Goal: Information Seeking & Learning: Learn about a topic

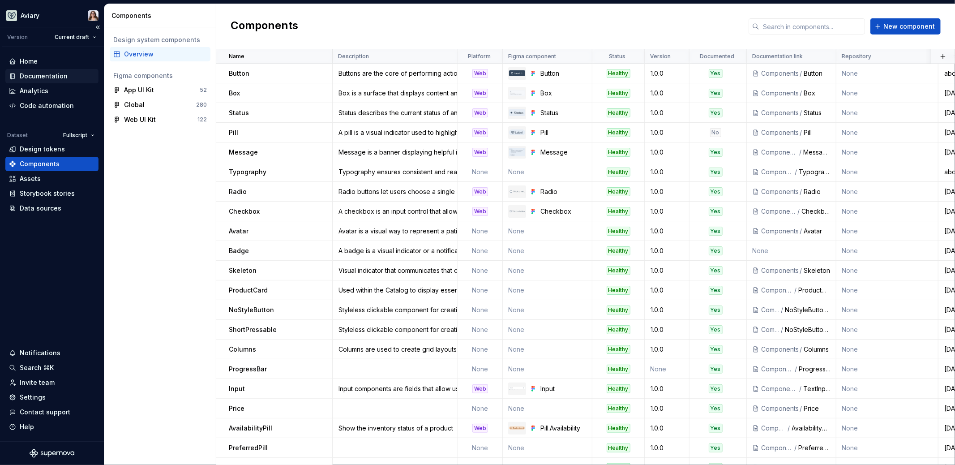
click at [35, 75] on div "Documentation" at bounding box center [44, 76] width 48 height 9
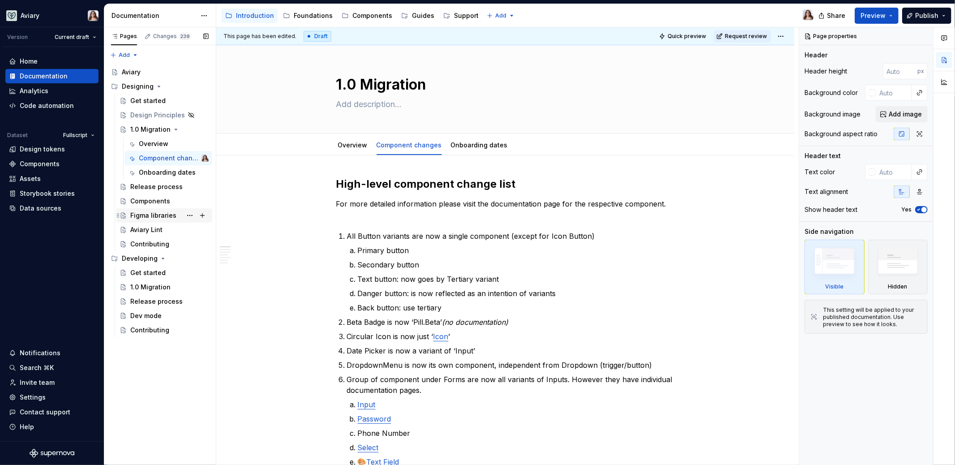
click at [154, 213] on div "Figma libraries" at bounding box center [153, 215] width 46 height 9
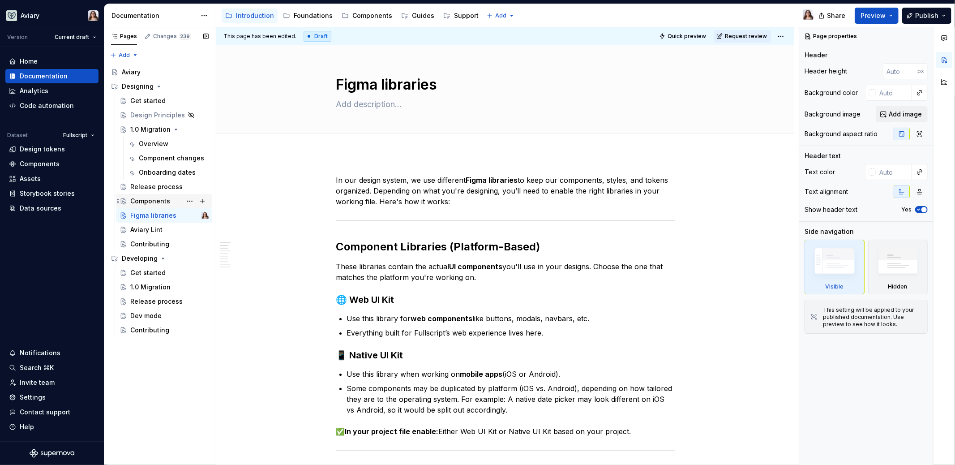
click at [159, 200] on div "Components" at bounding box center [150, 200] width 40 height 9
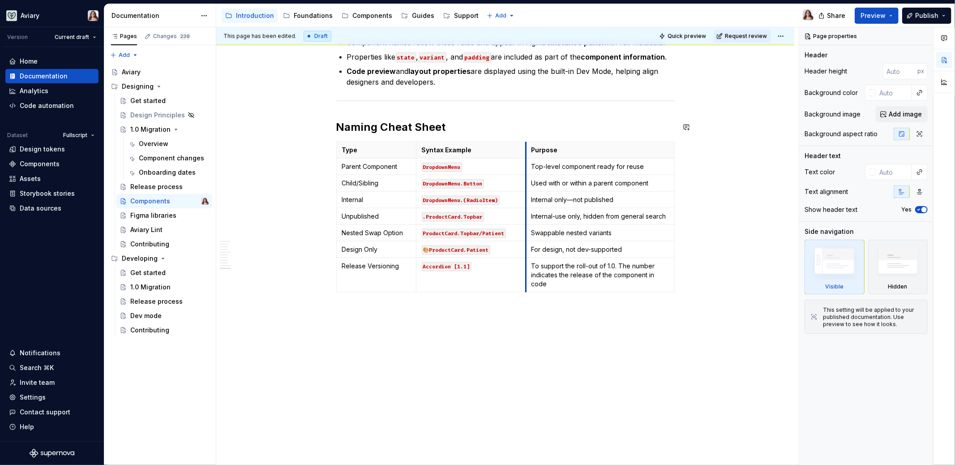
scroll to position [1049, 0]
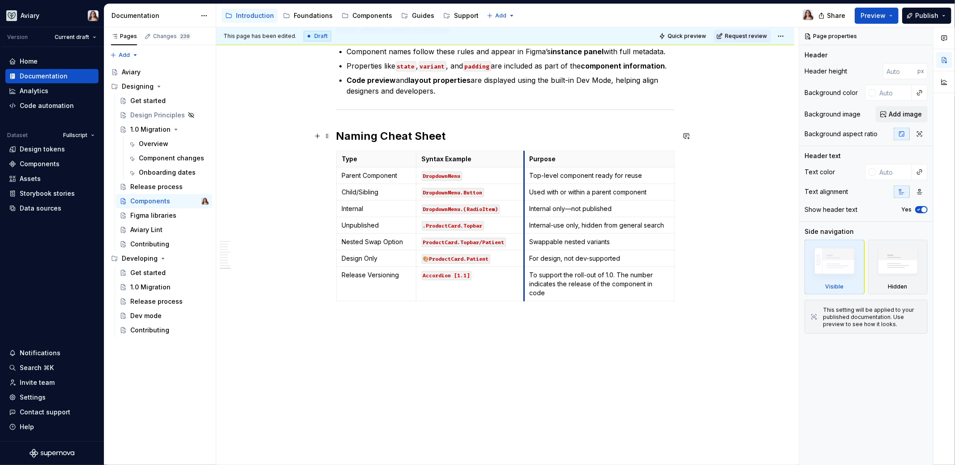
drag, startPoint x: 502, startPoint y: 140, endPoint x: 522, endPoint y: 138, distance: 20.7
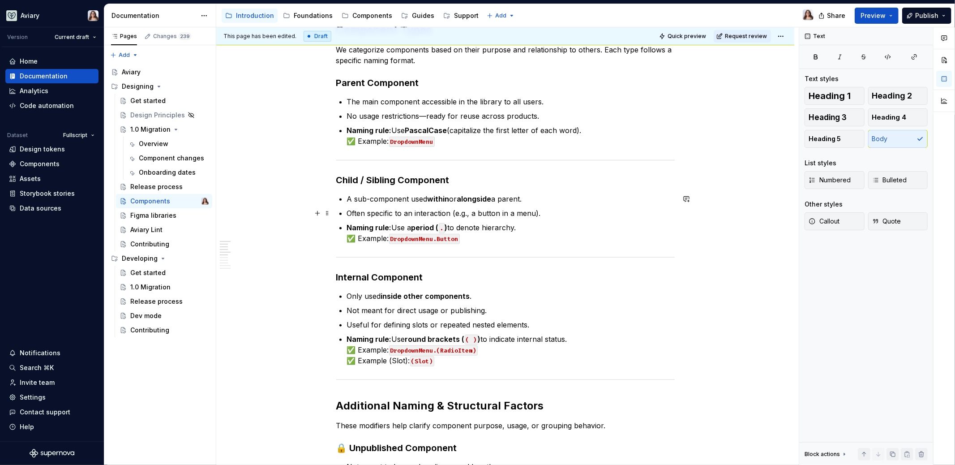
scroll to position [0, 0]
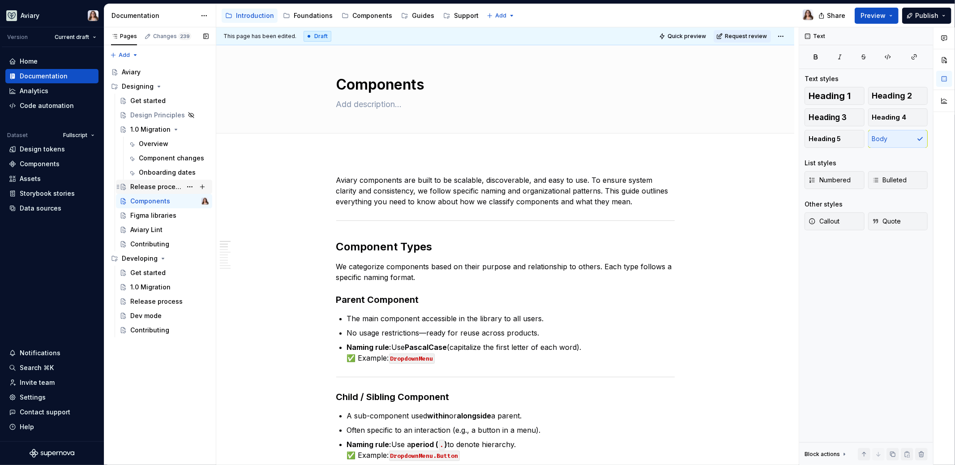
click at [145, 189] on div "Release process" at bounding box center [155, 186] width 51 height 9
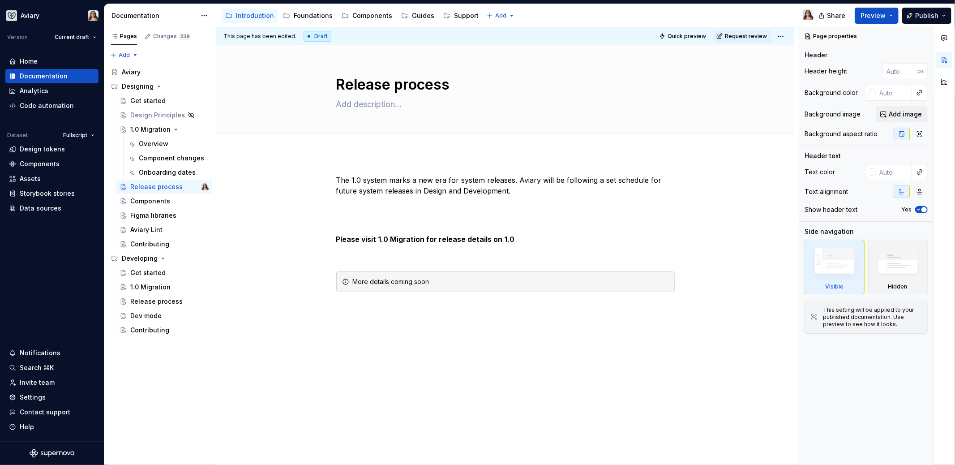
type textarea "*"
